Goal: Transaction & Acquisition: Purchase product/service

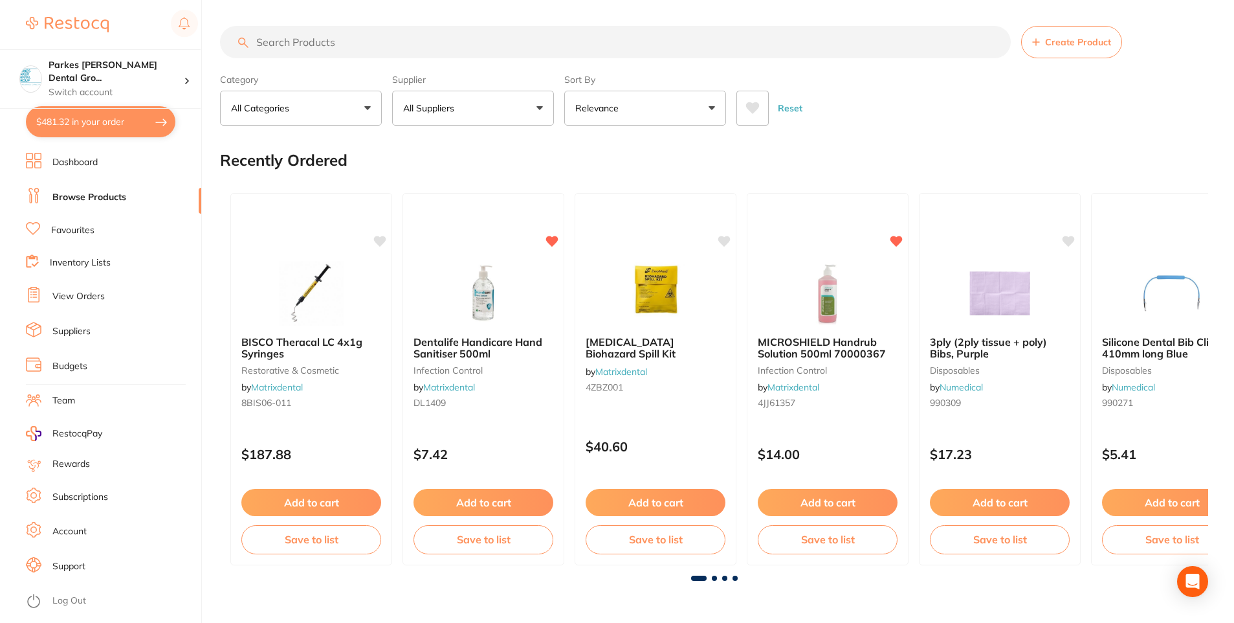
click at [100, 122] on button "$481.32 in your order" at bounding box center [101, 121] width 150 height 31
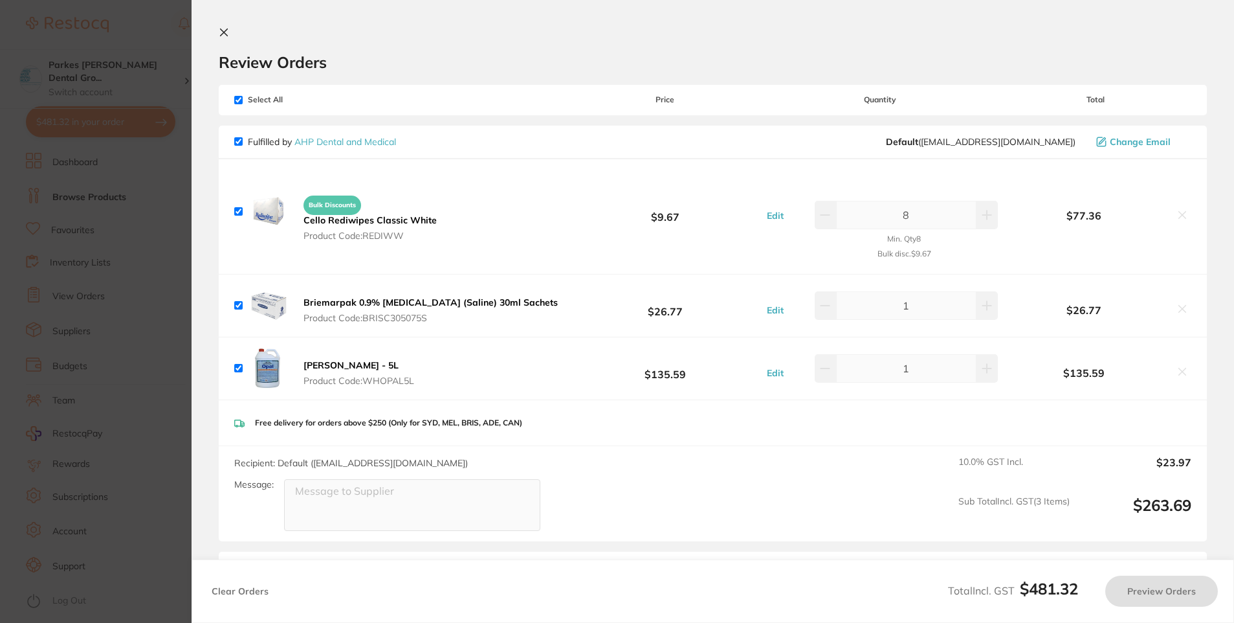
checkbox input "true"
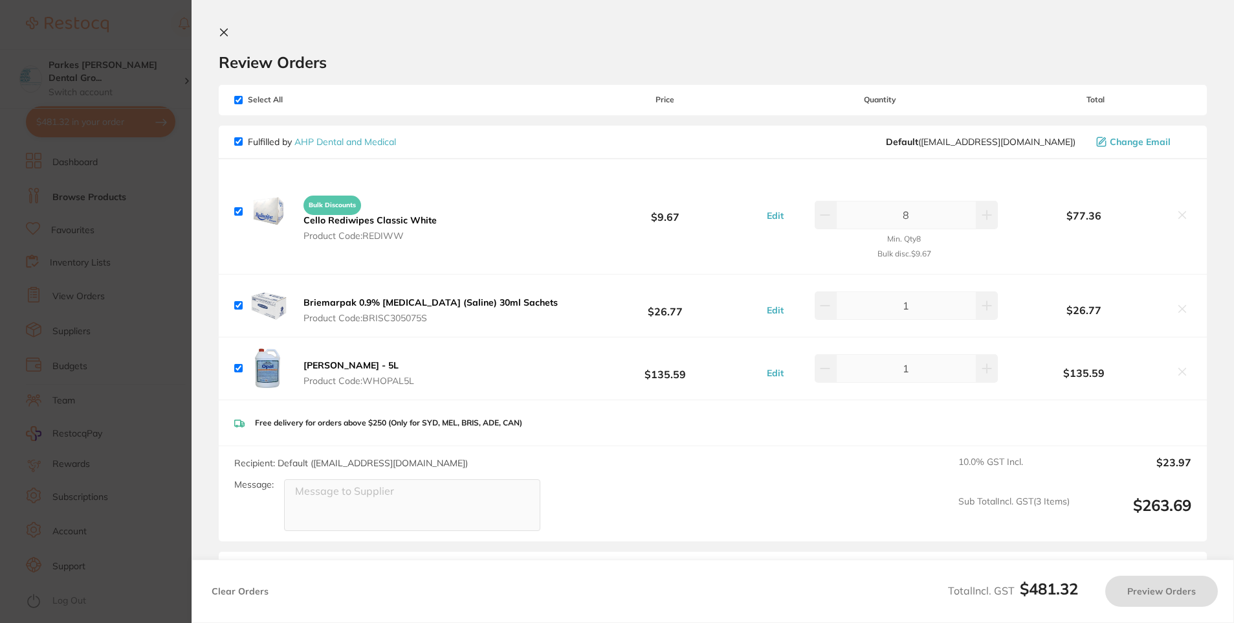
checkbox input "true"
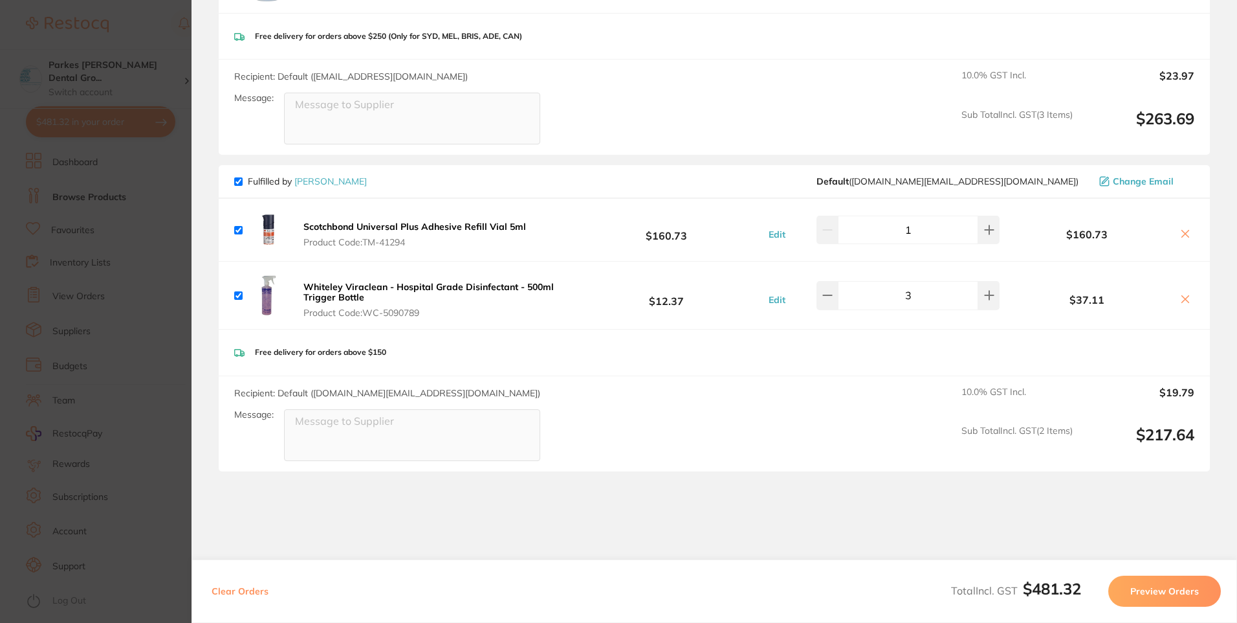
scroll to position [388, 0]
click at [158, 37] on section "Update RRP Set your pre negotiated price for this item. Item Agreed RRP (excl. …" at bounding box center [618, 311] width 1237 height 623
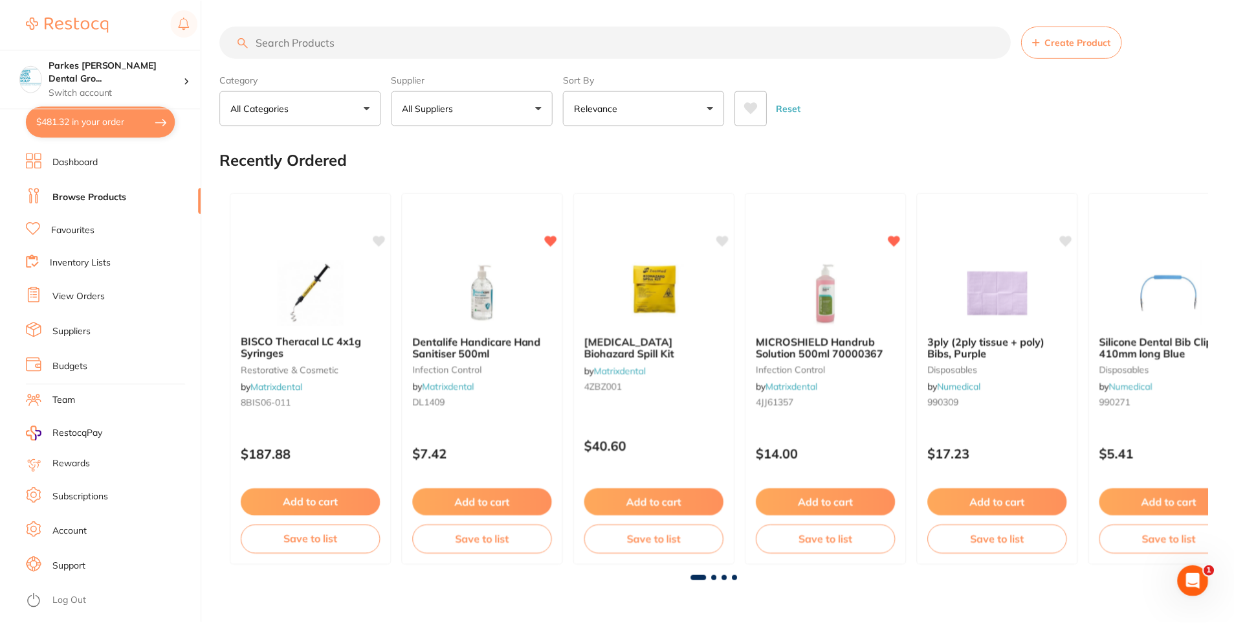
scroll to position [2, 0]
